Goal: Information Seeking & Learning: Learn about a topic

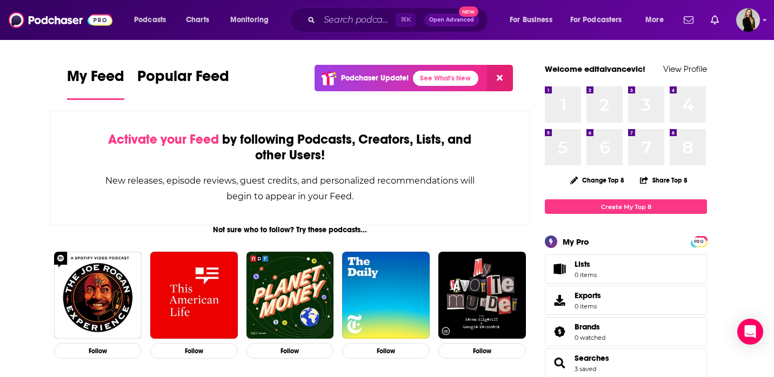
click at [340, 28] on div "⌘ K Open Advanced New" at bounding box center [389, 20] width 198 height 25
click at [344, 21] on input "Search podcasts, credits, & more..." at bounding box center [358, 19] width 76 height 17
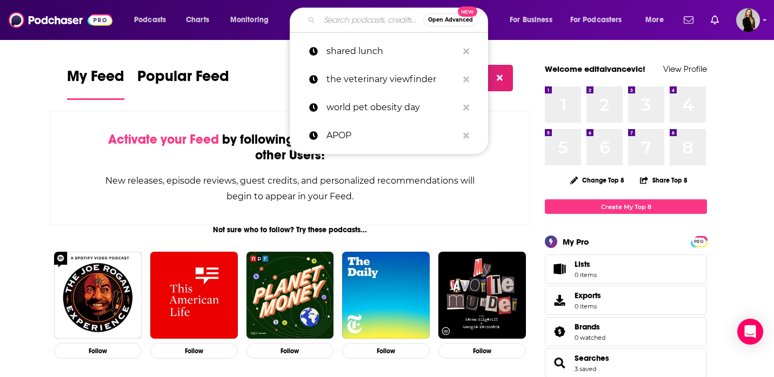
click at [438, 24] on button "Open Advanced New" at bounding box center [450, 20] width 55 height 13
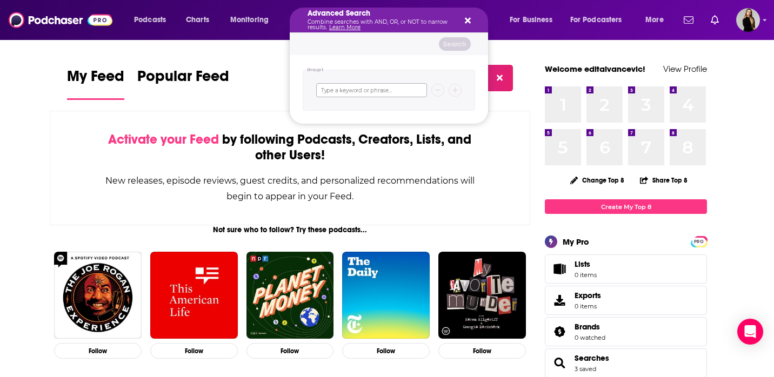
click at [381, 92] on input "Search podcasts, credits, & more..." at bounding box center [371, 90] width 111 height 14
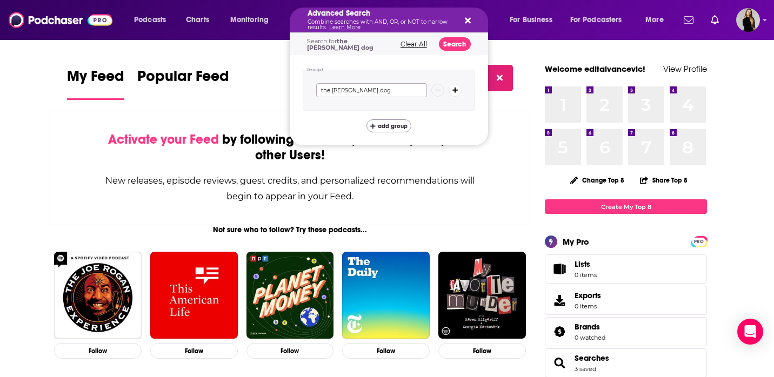
type input "the [PERSON_NAME] dog"
click at [390, 125] on span "add group" at bounding box center [393, 126] width 30 height 6
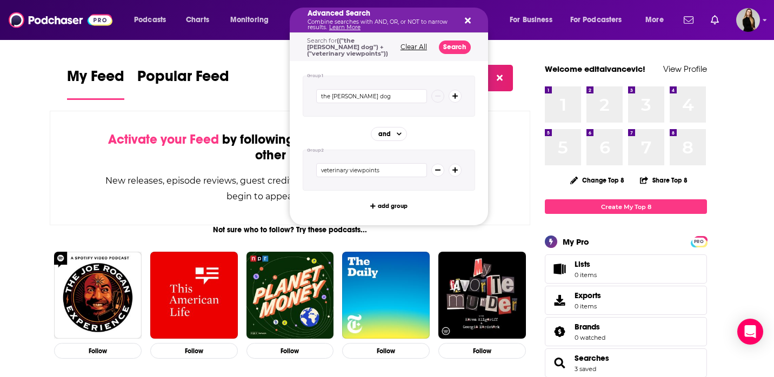
type input "veterinary viewpoints"
click at [451, 52] on button "Search" at bounding box center [455, 48] width 32 height 14
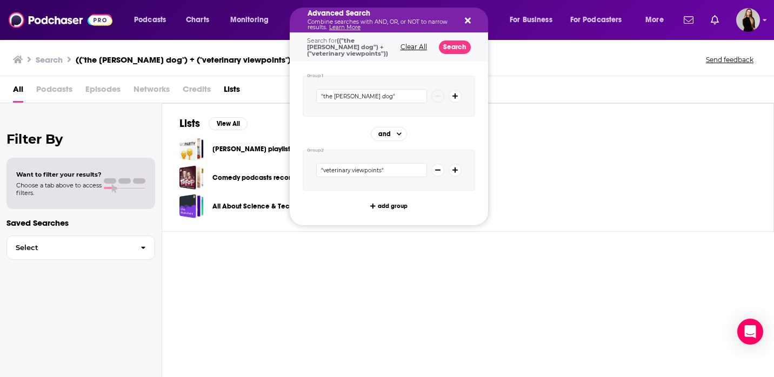
click at [468, 16] on icon "Search podcasts, credits, & more..." at bounding box center [468, 20] width 6 height 9
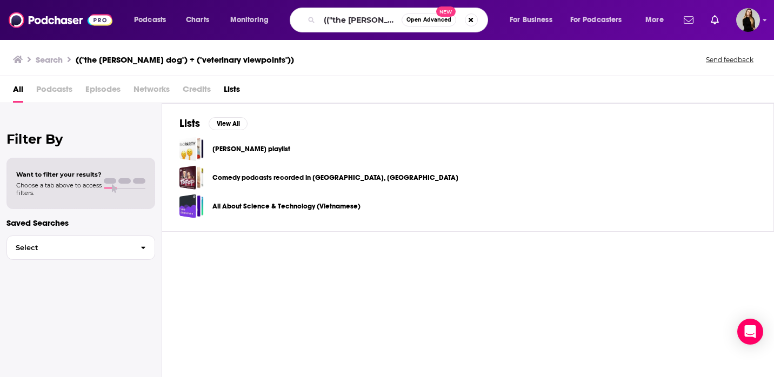
click at [462, 16] on span "Open Advanced New" at bounding box center [440, 20] width 76 height 13
click at [470, 23] on button "Search podcasts, credits, & more..." at bounding box center [471, 20] width 13 height 13
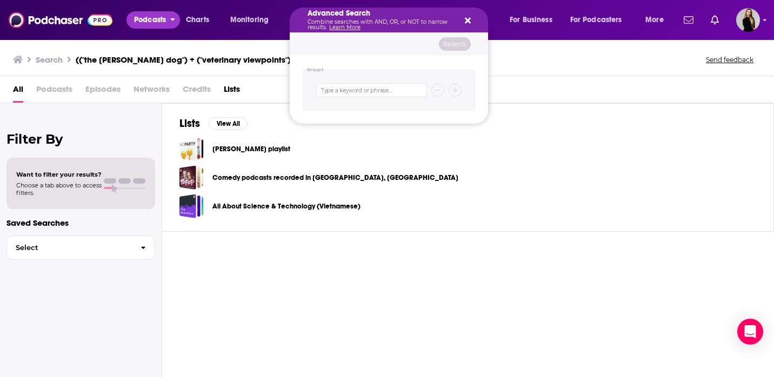
click at [149, 24] on span "Podcasts" at bounding box center [150, 19] width 32 height 15
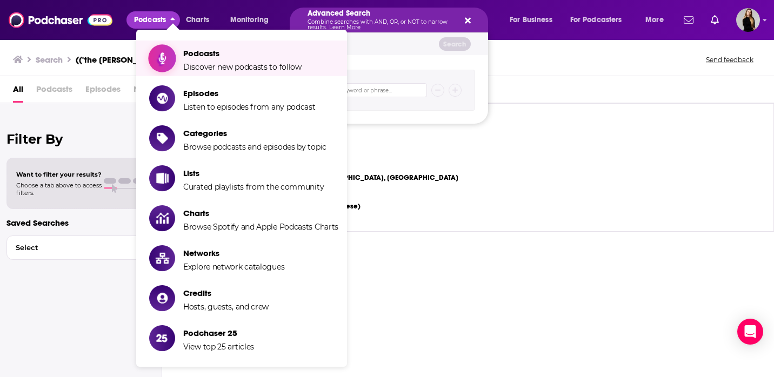
click at [203, 62] on span "Discover new podcasts to follow" at bounding box center [242, 67] width 118 height 10
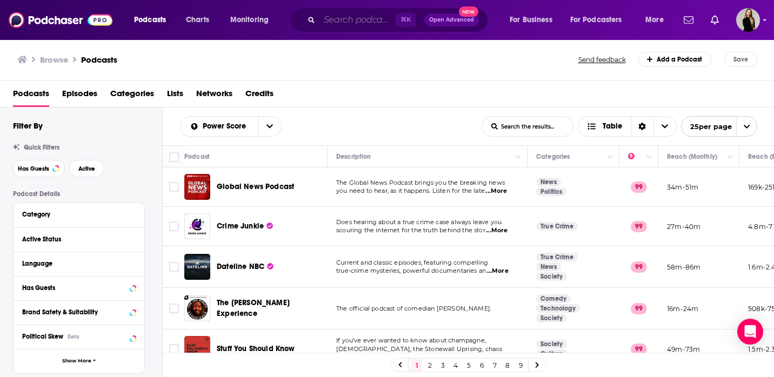
click at [362, 16] on input "Search podcasts, credits, & more..." at bounding box center [358, 19] width 76 height 17
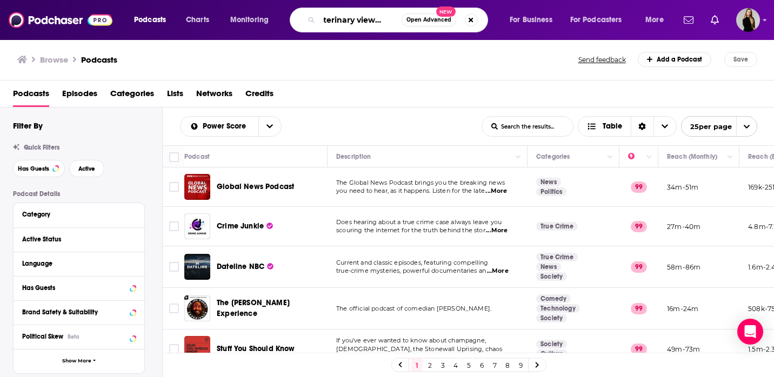
type input "veterinary viewpoints"
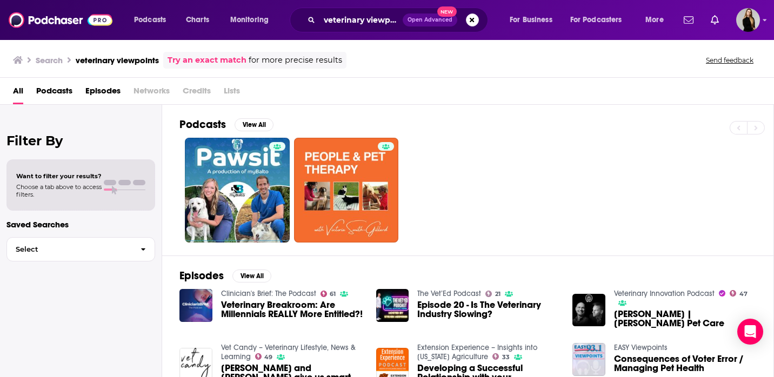
click at [52, 88] on span "Podcasts" at bounding box center [54, 93] width 36 height 22
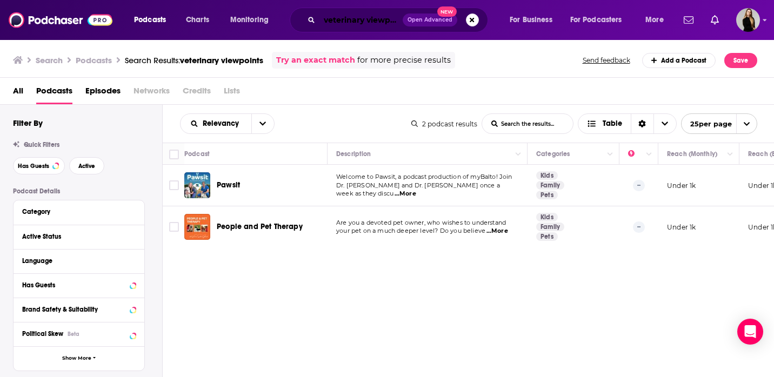
click at [356, 23] on input "veterinary viewpoints" at bounding box center [361, 19] width 83 height 17
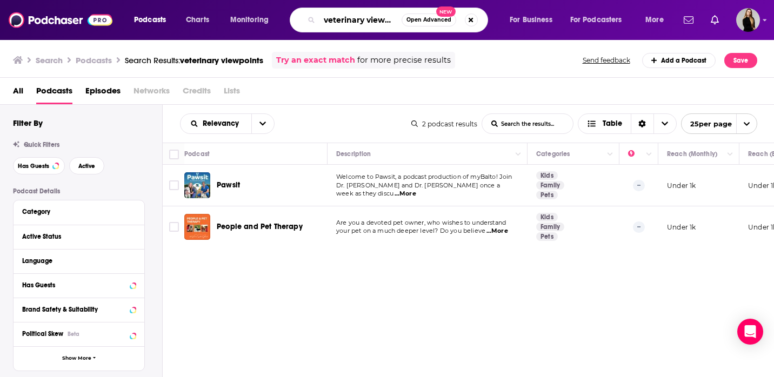
click at [383, 22] on input "veterinary viewpoints" at bounding box center [361, 19] width 82 height 17
click at [345, 24] on input "veterinary viewpoints" at bounding box center [361, 19] width 82 height 17
